Goal: Information Seeking & Learning: Learn about a topic

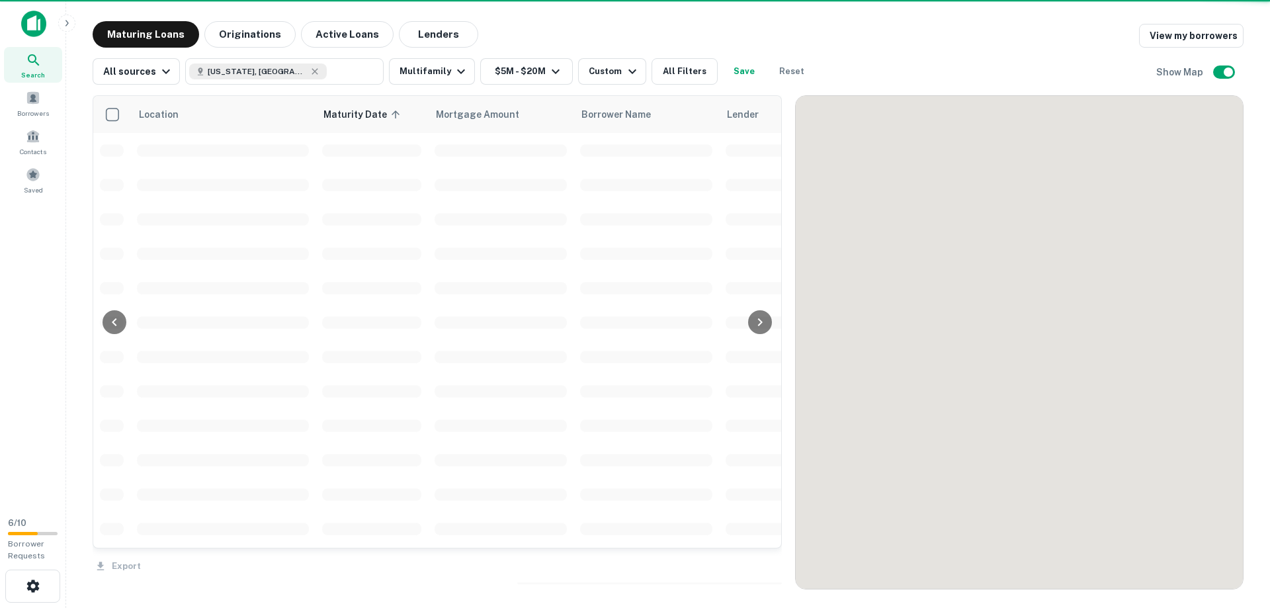
scroll to position [1433, 0]
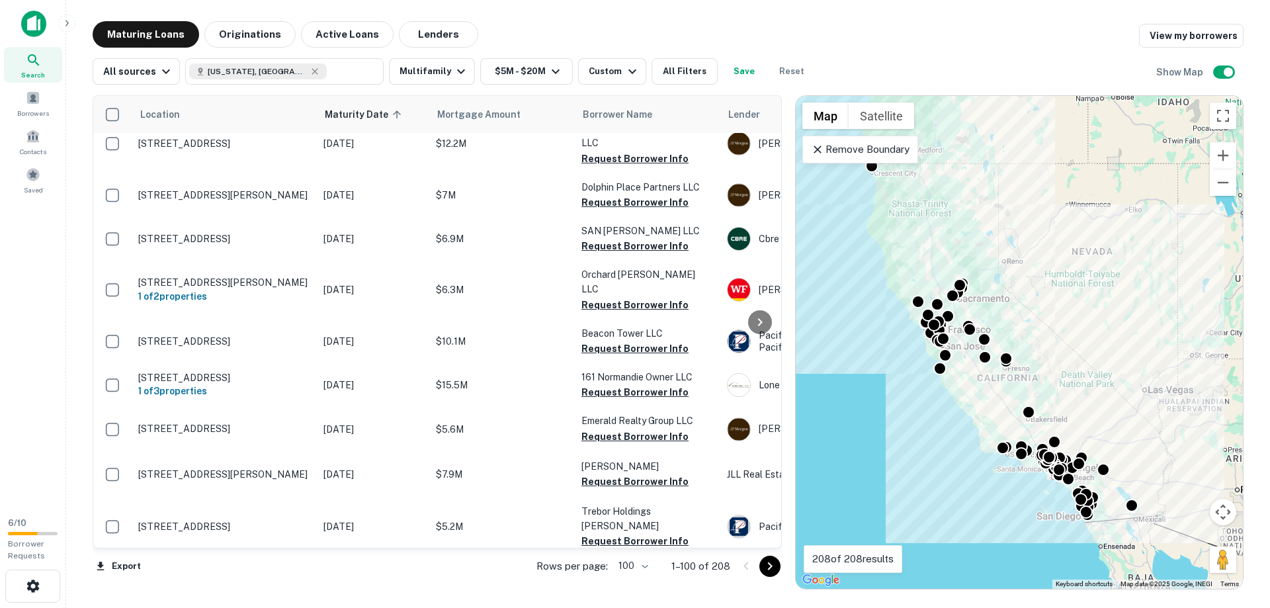
click at [554, 36] on div "Maturing Loans Originations Active Loans Lenders View my borrowers" at bounding box center [668, 34] width 1151 height 26
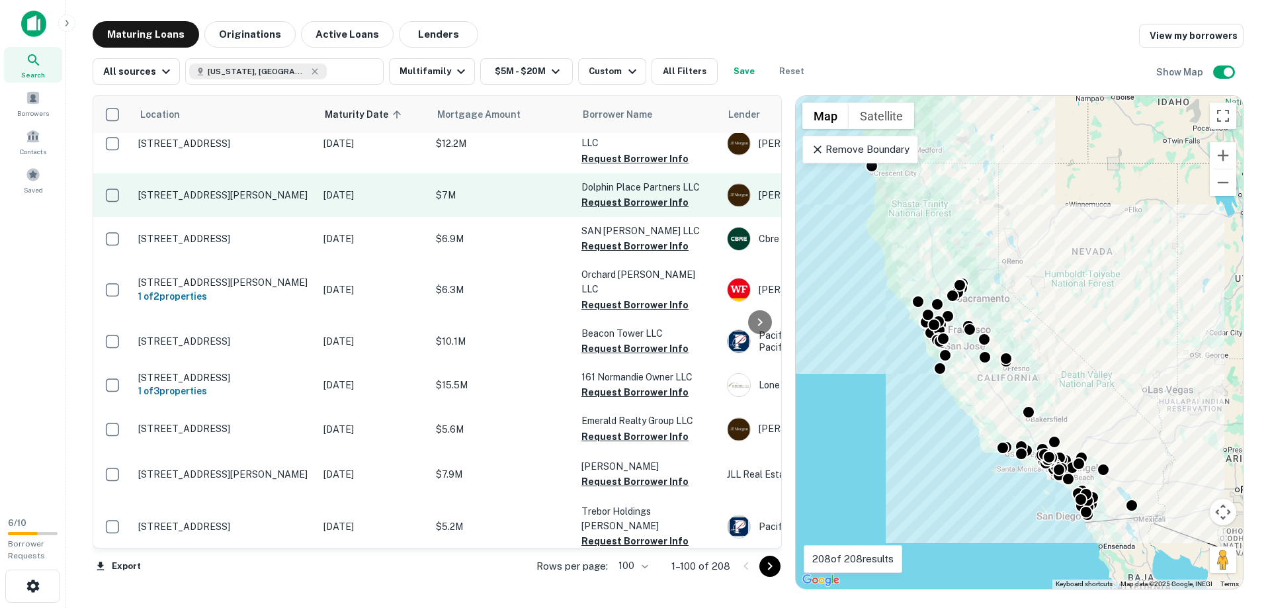
click at [277, 189] on p "[STREET_ADDRESS][PERSON_NAME]" at bounding box center [224, 195] width 172 height 12
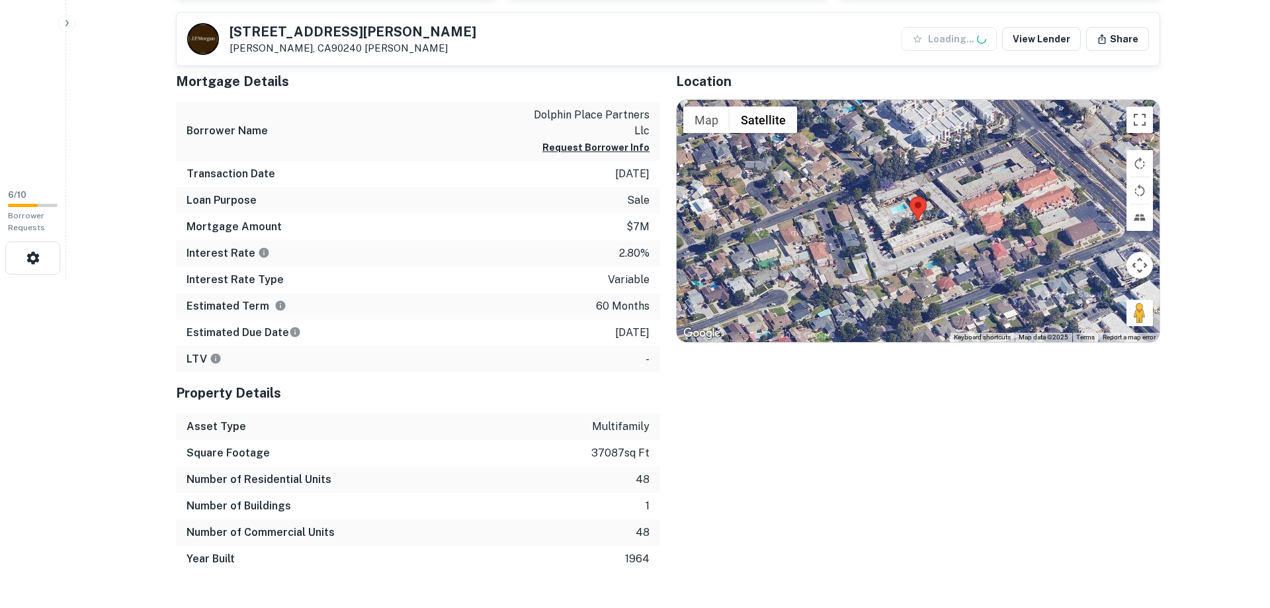
scroll to position [337, 0]
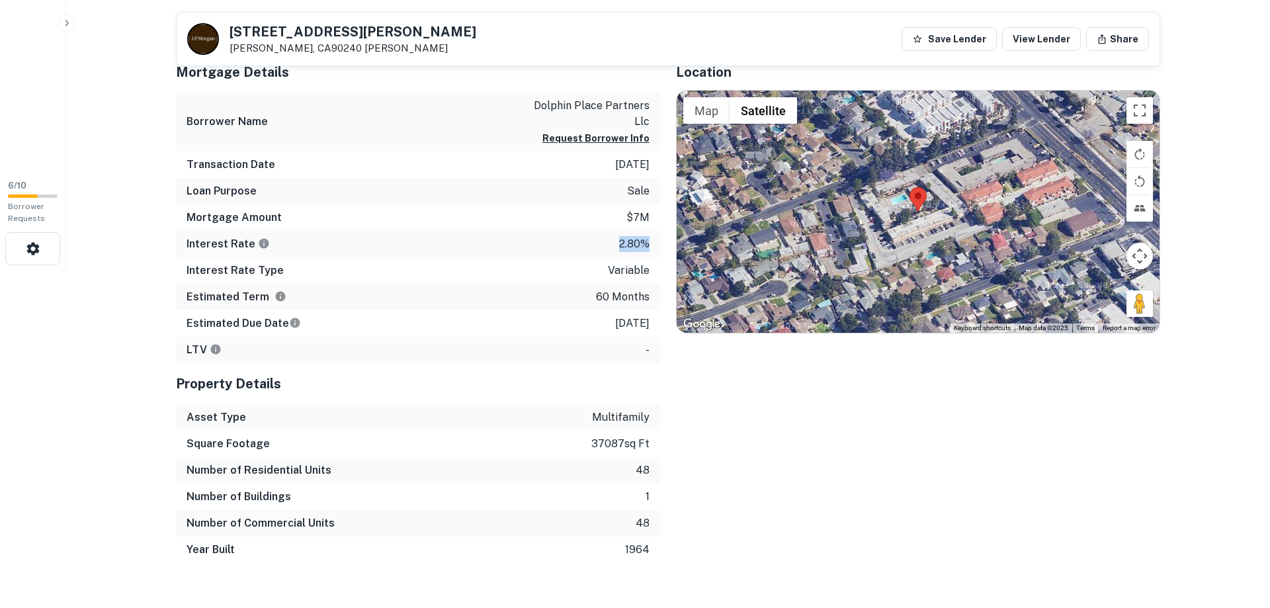
drag, startPoint x: 616, startPoint y: 243, endPoint x: 639, endPoint y: 314, distance: 74.5
click at [655, 246] on div "Interest Rate 2.80%" at bounding box center [418, 244] width 484 height 26
drag, startPoint x: 593, startPoint y: 324, endPoint x: 653, endPoint y: 331, distance: 60.6
click at [653, 331] on div "Estimated Due Date [DATE]" at bounding box center [418, 323] width 484 height 26
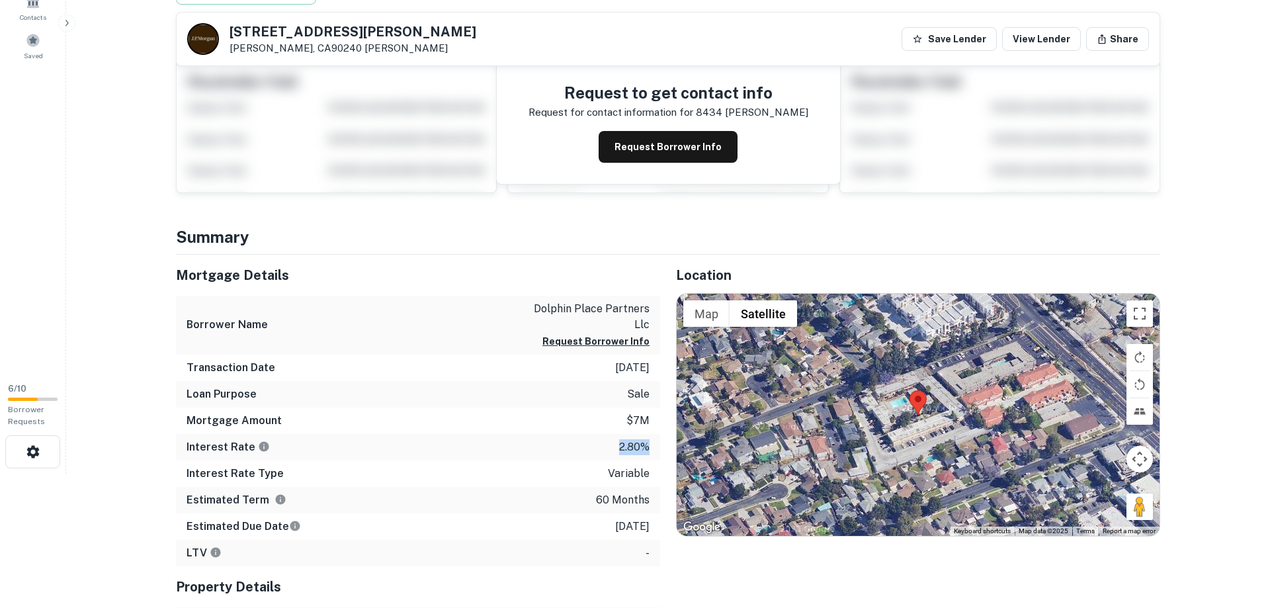
scroll to position [0, 0]
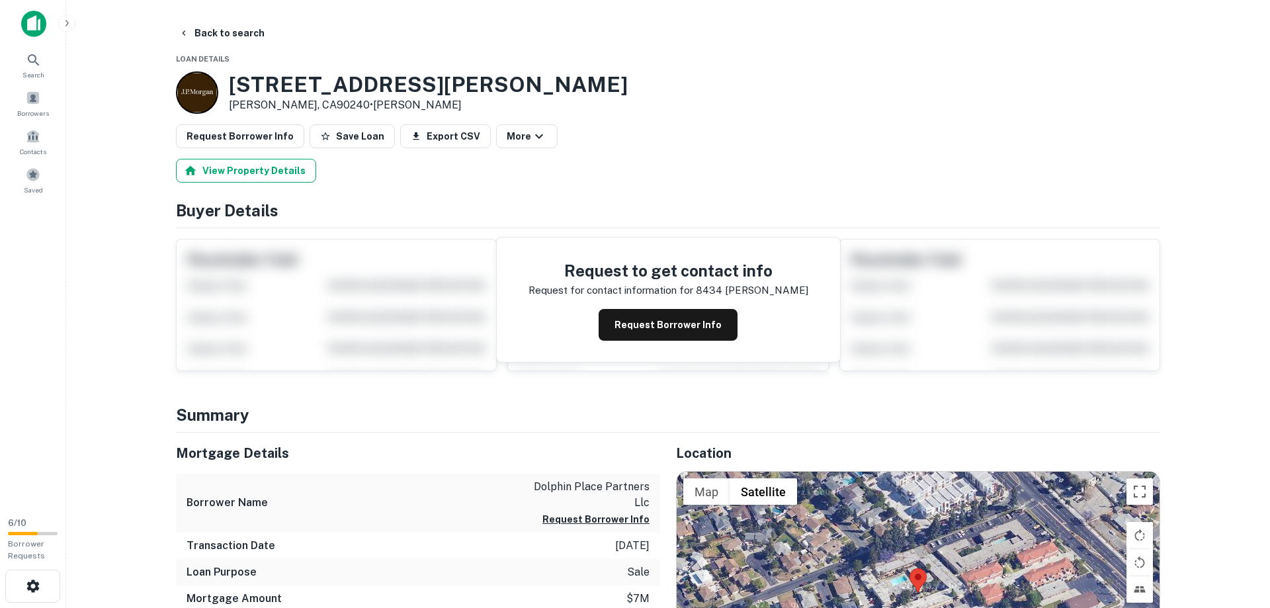
click at [235, 175] on button "View Property Details" at bounding box center [246, 171] width 140 height 24
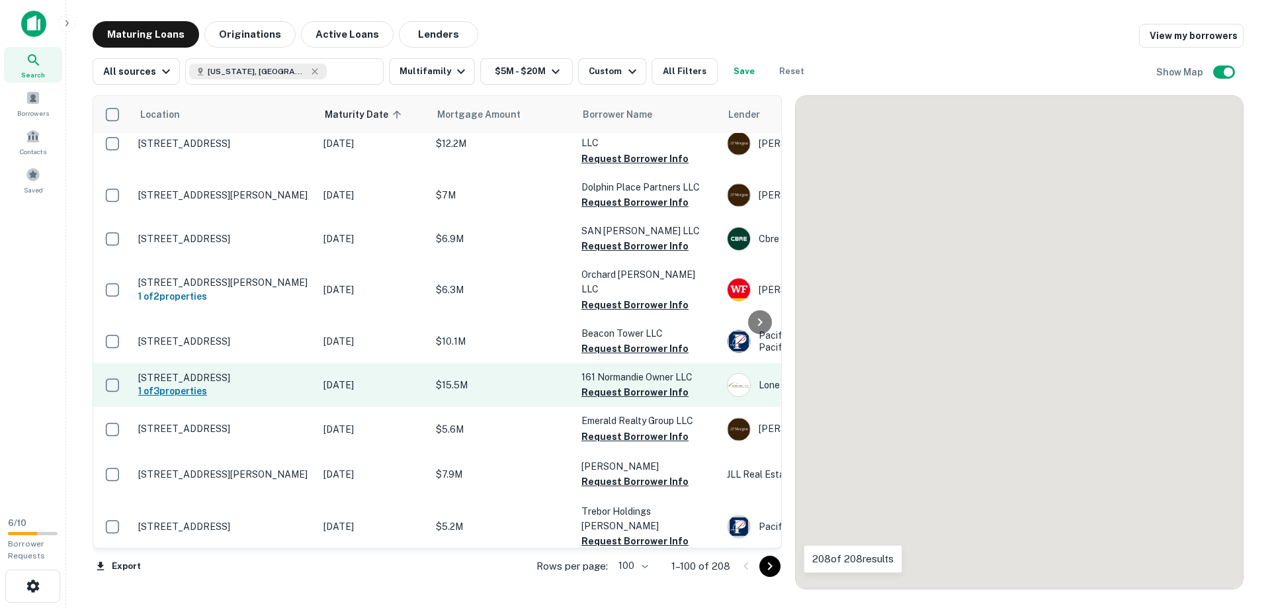
scroll to position [1433, 0]
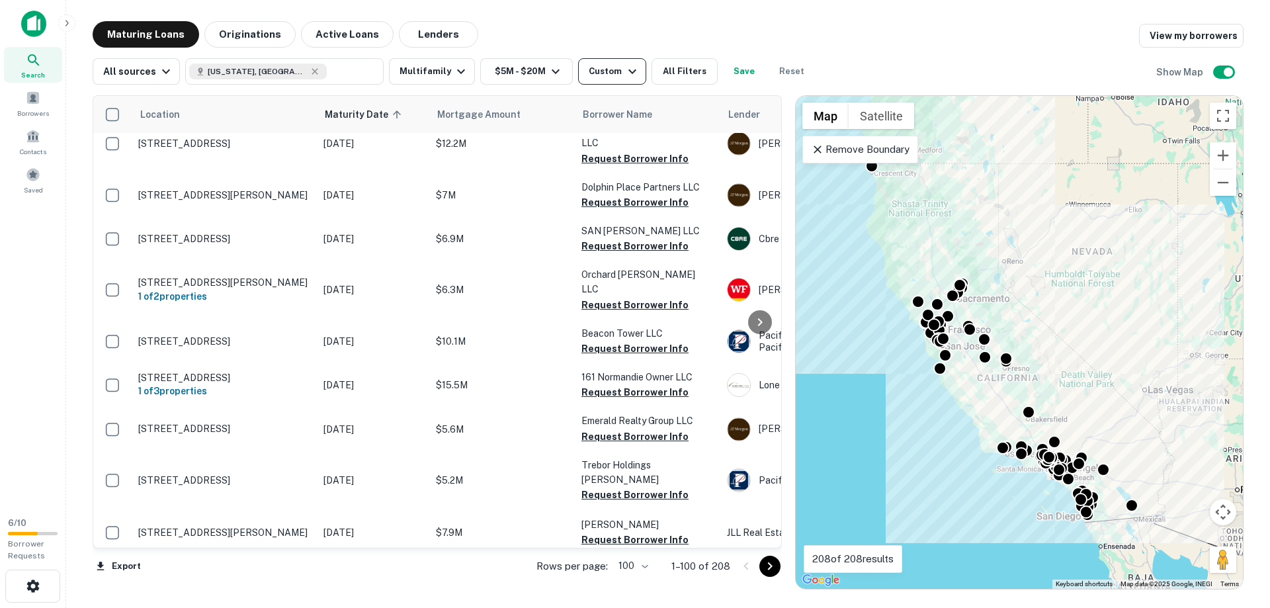
click at [597, 75] on div "Custom" at bounding box center [614, 71] width 51 height 16
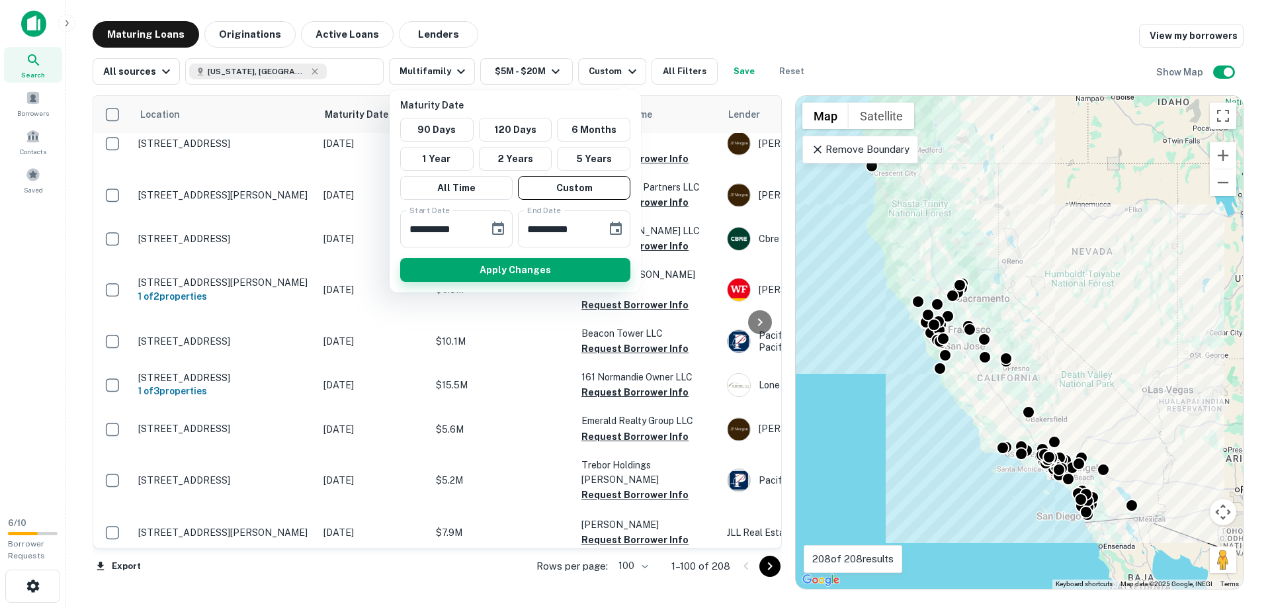
click at [516, 265] on button "Apply Changes" at bounding box center [515, 270] width 230 height 24
